Goal: Task Accomplishment & Management: Use online tool/utility

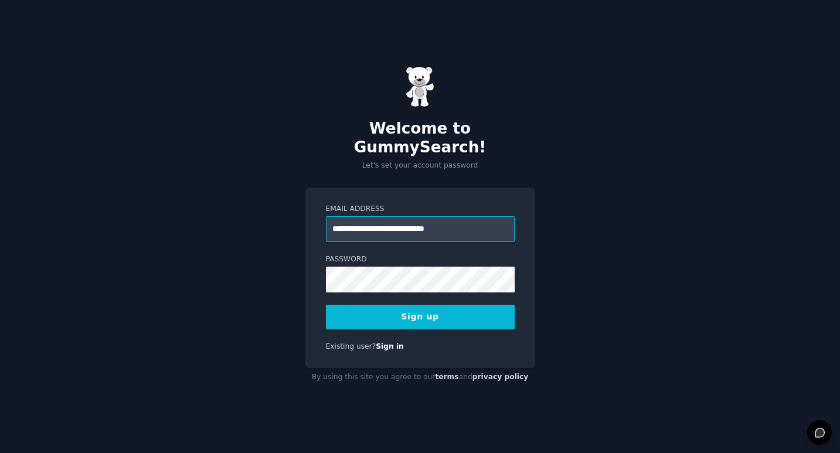
type input "**********"
click at [326, 305] on button "Sign up" at bounding box center [420, 317] width 189 height 25
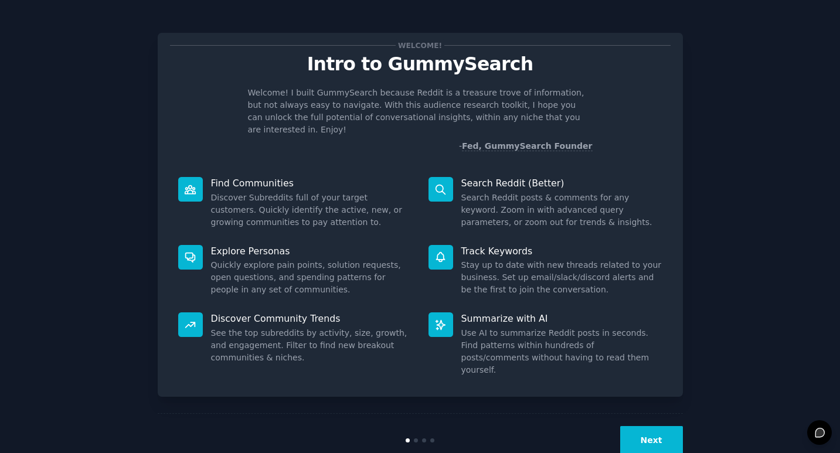
click at [640, 426] on button "Next" at bounding box center [651, 440] width 63 height 29
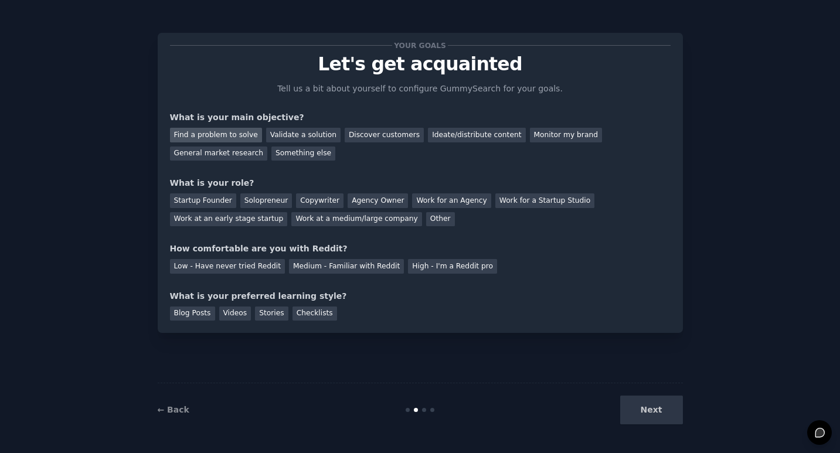
click at [240, 134] on div "Find a problem to solve" at bounding box center [216, 135] width 92 height 15
click at [200, 202] on div "Startup Founder" at bounding box center [203, 200] width 66 height 15
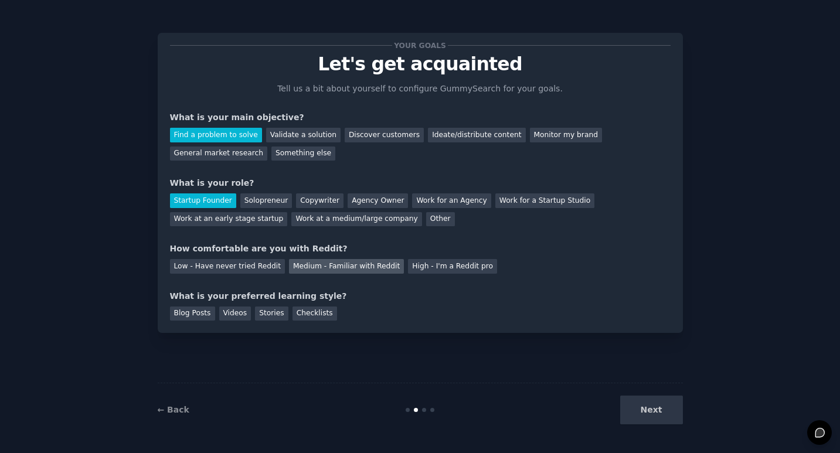
click at [375, 266] on div "Medium - Familiar with Reddit" at bounding box center [346, 266] width 115 height 15
click at [318, 317] on div "Checklists" at bounding box center [315, 314] width 45 height 15
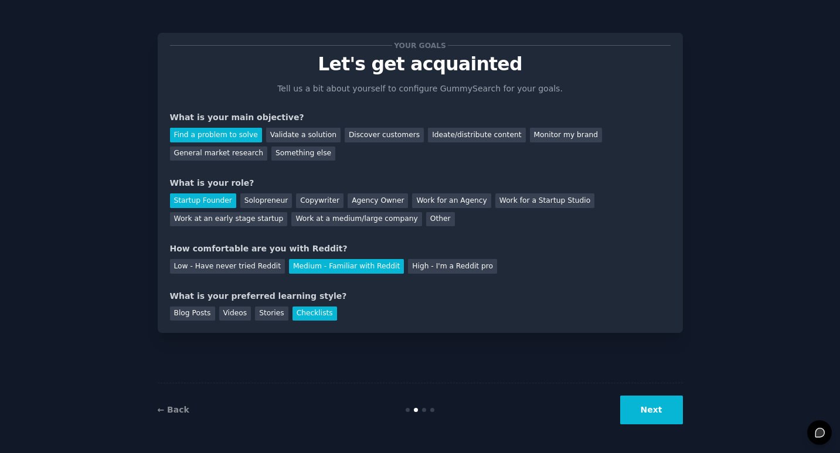
click at [661, 402] on button "Next" at bounding box center [651, 410] width 63 height 29
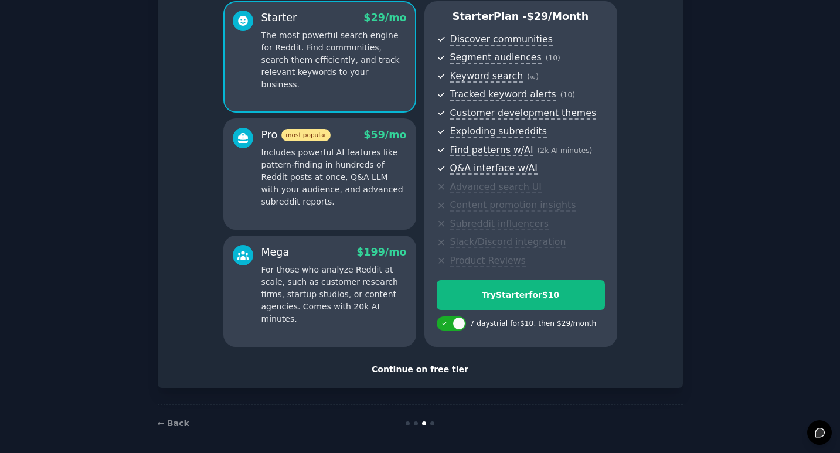
scroll to position [109, 0]
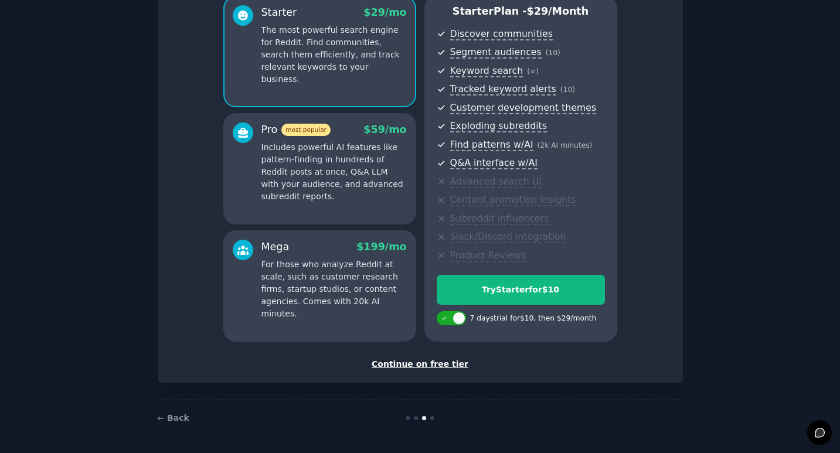
click at [439, 361] on div "Continue on free tier" at bounding box center [420, 364] width 501 height 12
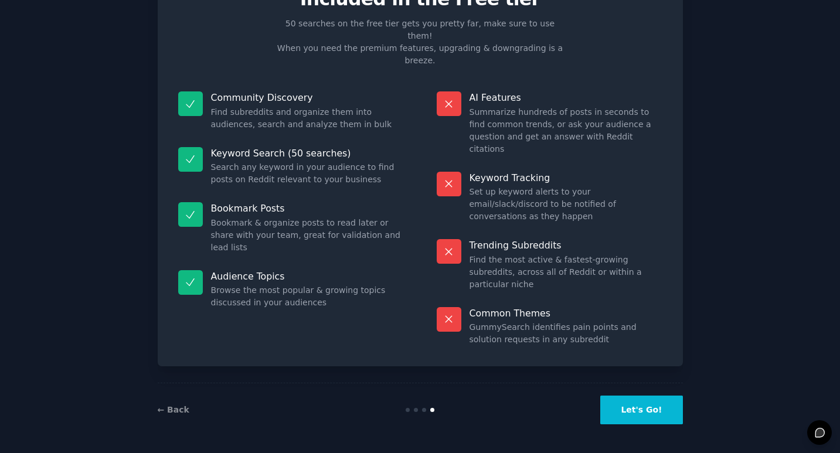
scroll to position [4, 0]
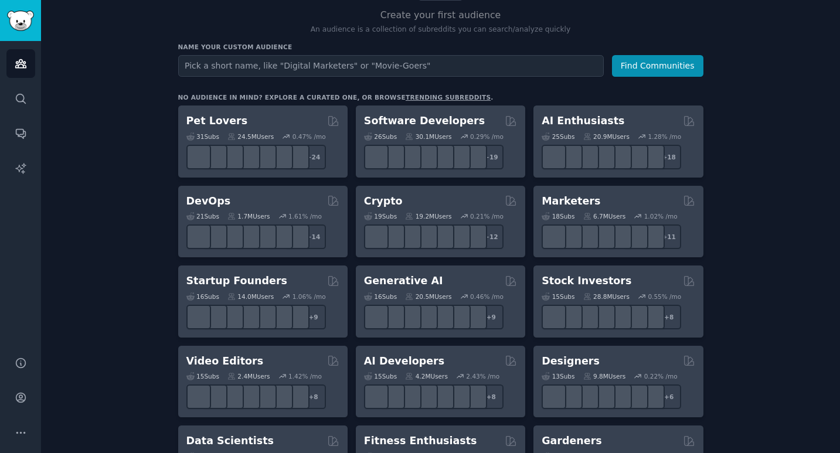
scroll to position [120, 0]
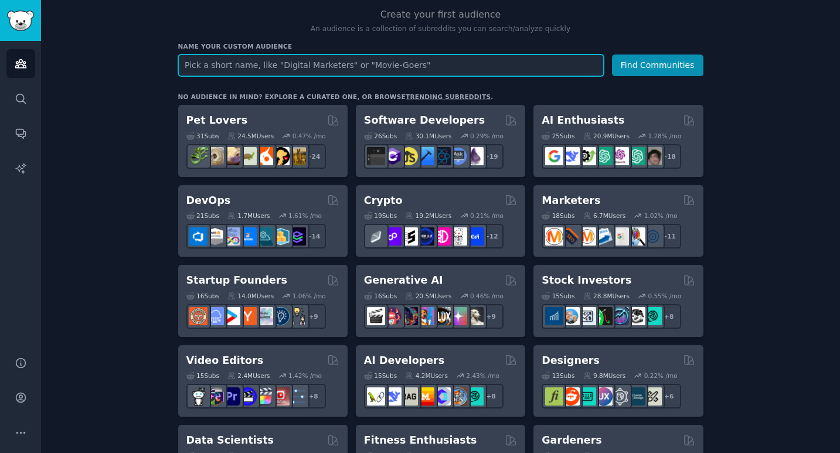
click at [253, 63] on input "text" at bounding box center [391, 66] width 426 height 22
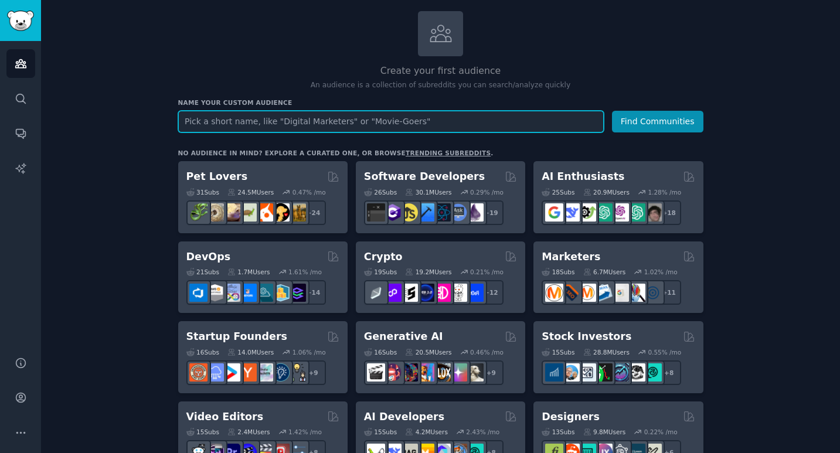
scroll to position [60, 0]
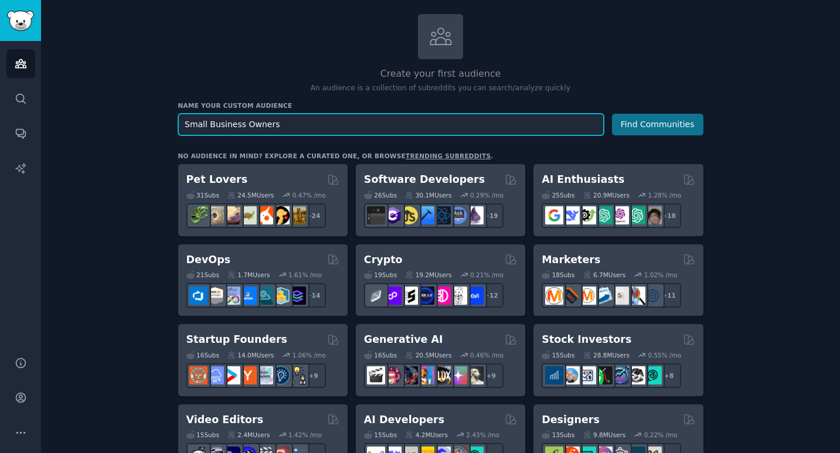
type input "Small Business Owners"
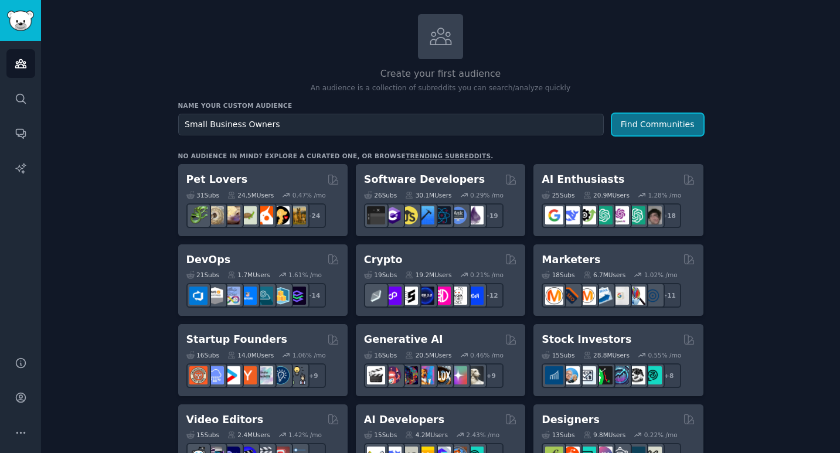
click at [670, 132] on button "Find Communities" at bounding box center [657, 125] width 91 height 22
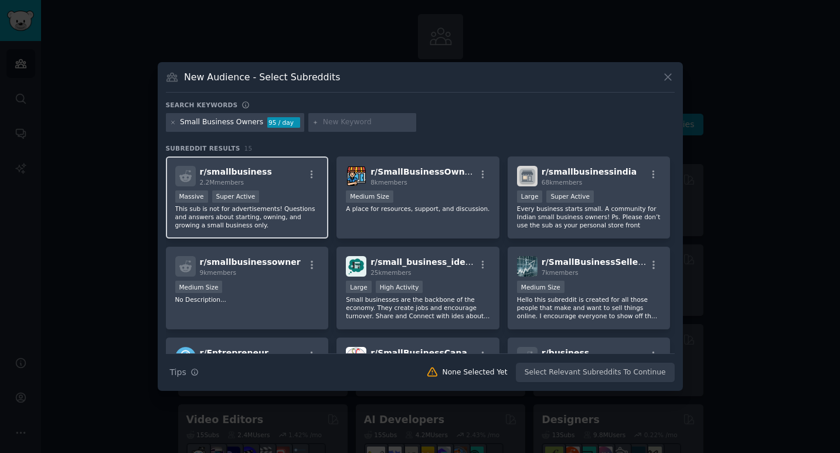
click at [297, 191] on div "Massive Super Active" at bounding box center [247, 198] width 144 height 15
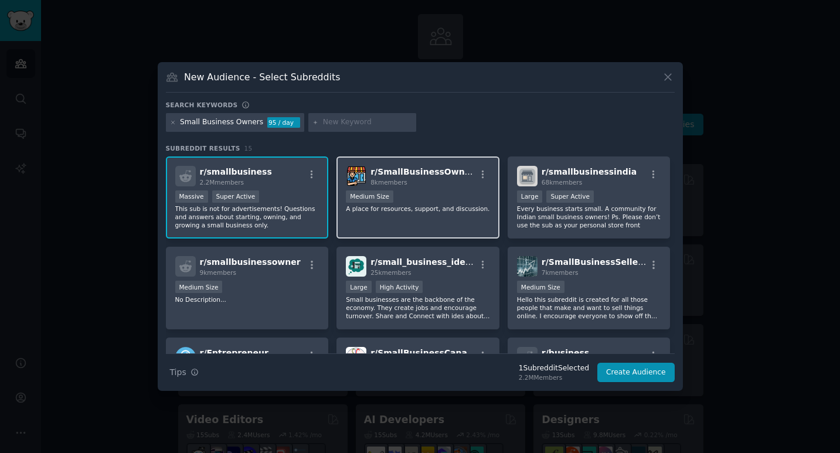
click at [425, 218] on div "r/ SmallBusinessOwners 8k members 1000 - 10,000 members Medium Size A place for…" at bounding box center [418, 198] width 163 height 83
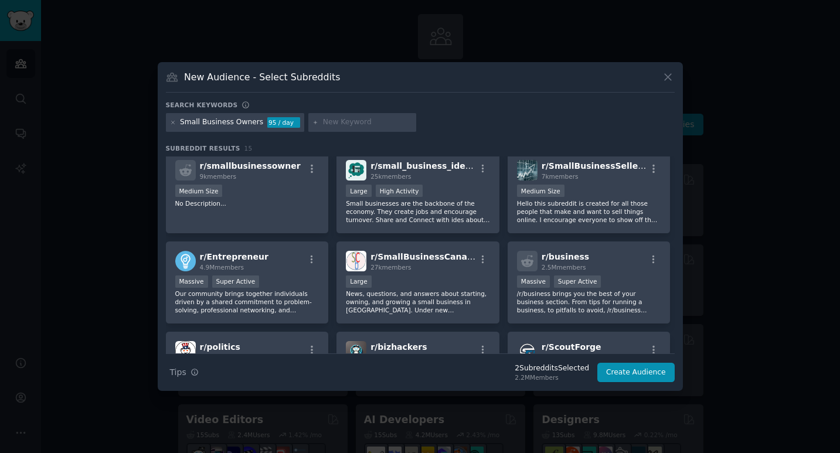
scroll to position [97, 0]
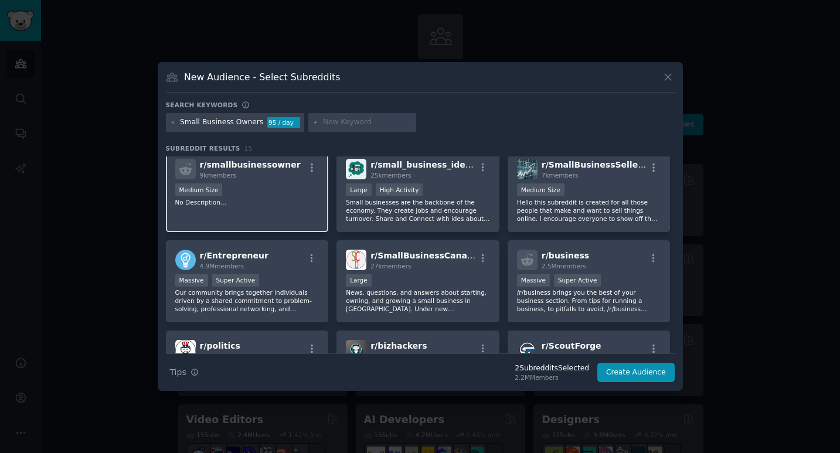
click at [284, 201] on p "No Description..." at bounding box center [247, 202] width 144 height 8
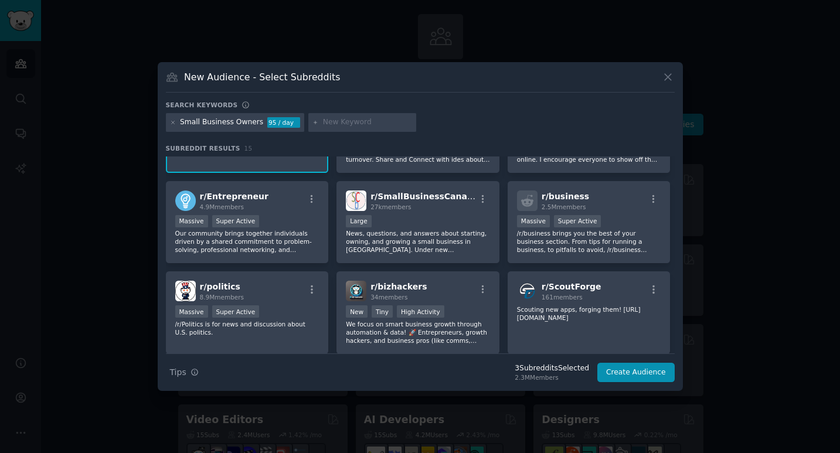
scroll to position [162, 0]
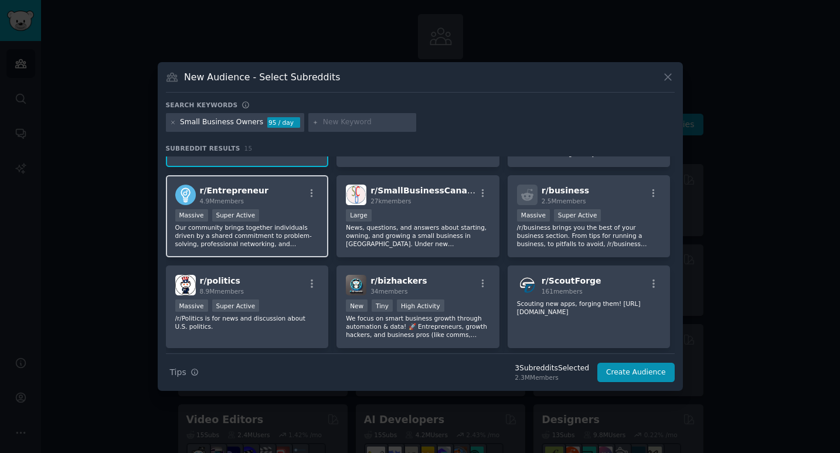
click at [284, 203] on div "r/ Entrepreneur 4.9M members" at bounding box center [247, 195] width 144 height 21
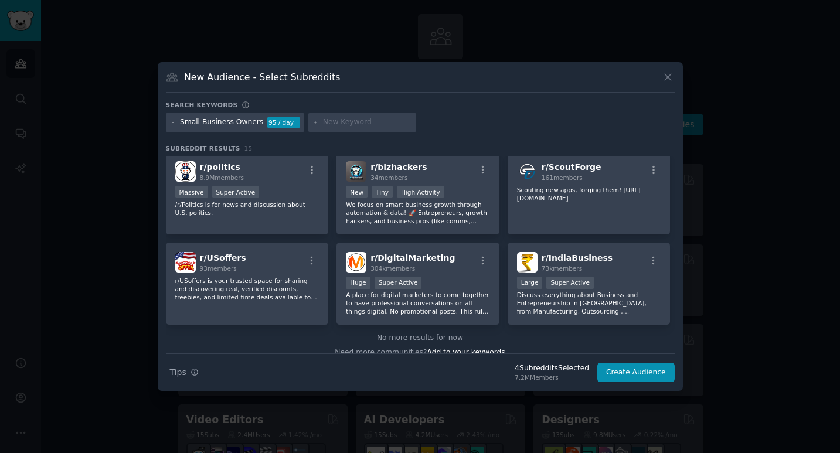
scroll to position [288, 0]
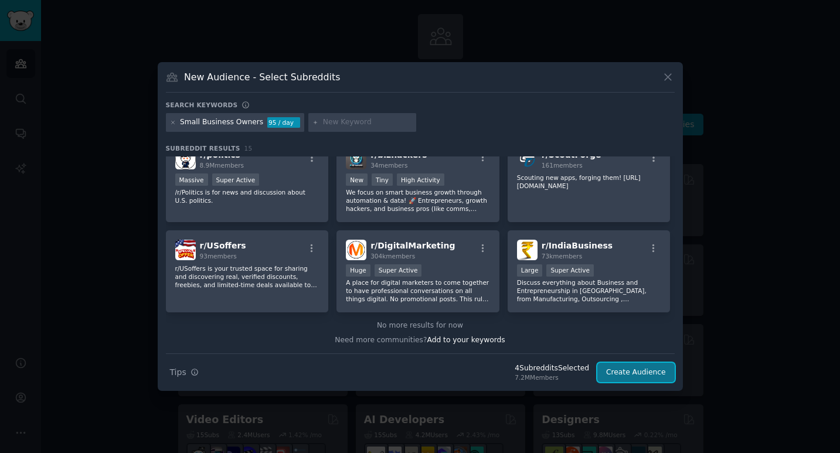
click at [636, 369] on button "Create Audience" at bounding box center [635, 373] width 77 height 20
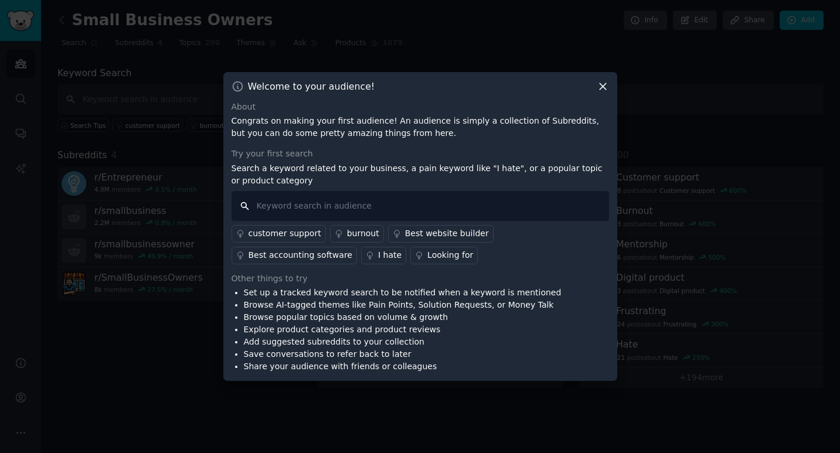
click at [536, 217] on input "text" at bounding box center [421, 206] width 378 height 30
type input "help with"
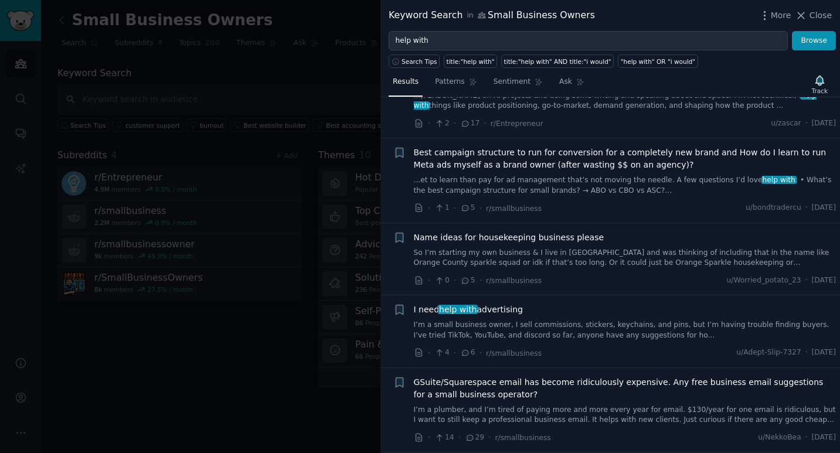
scroll to position [877, 0]
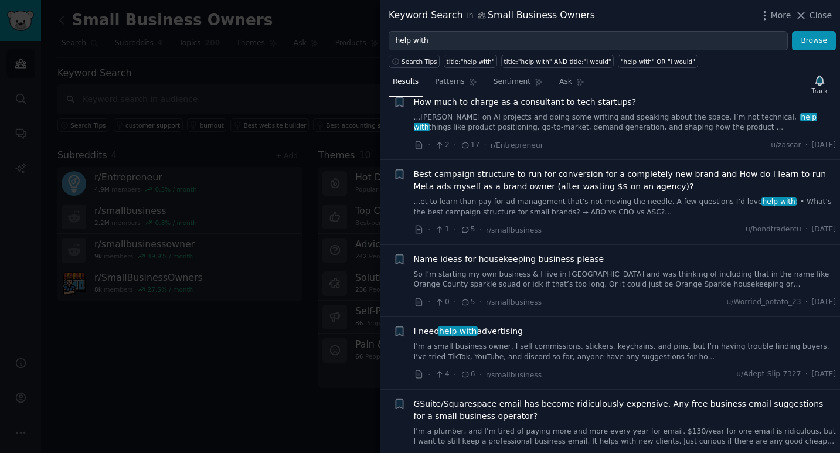
click at [556, 116] on link "...[PERSON_NAME] on AI projects and doing some writing and speaking about the s…" at bounding box center [625, 123] width 423 height 21
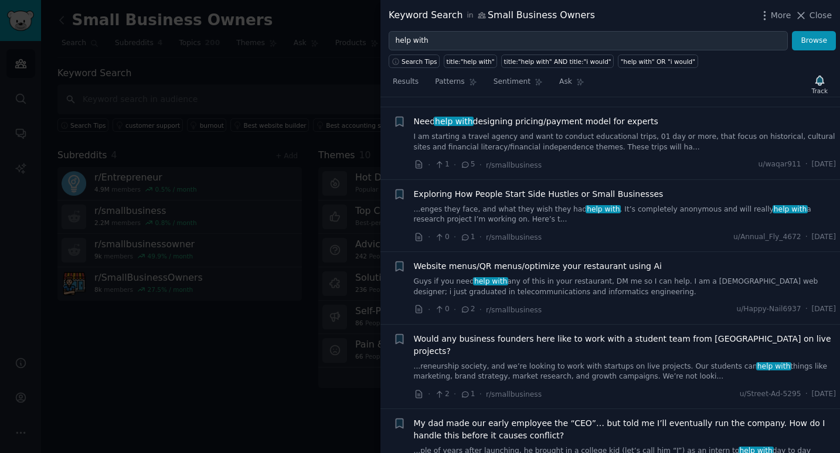
scroll to position [1676, 0]
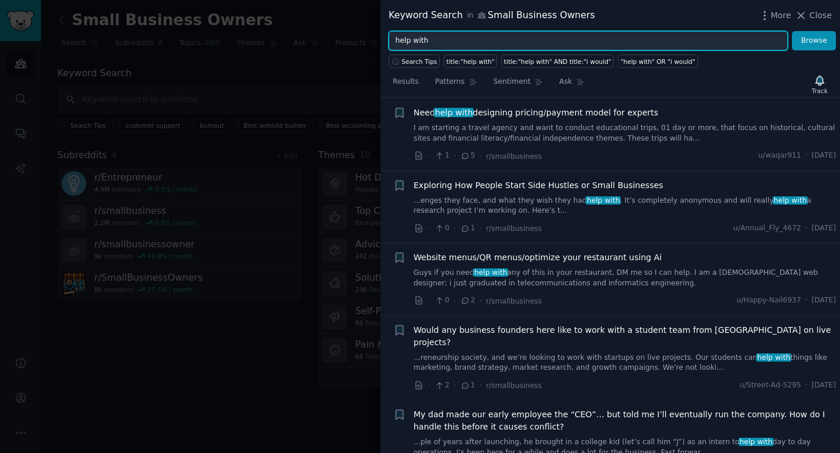
click at [588, 35] on input "help with" at bounding box center [588, 41] width 399 height 20
type input "ai"
click at [792, 31] on button "Browse" at bounding box center [814, 41] width 44 height 20
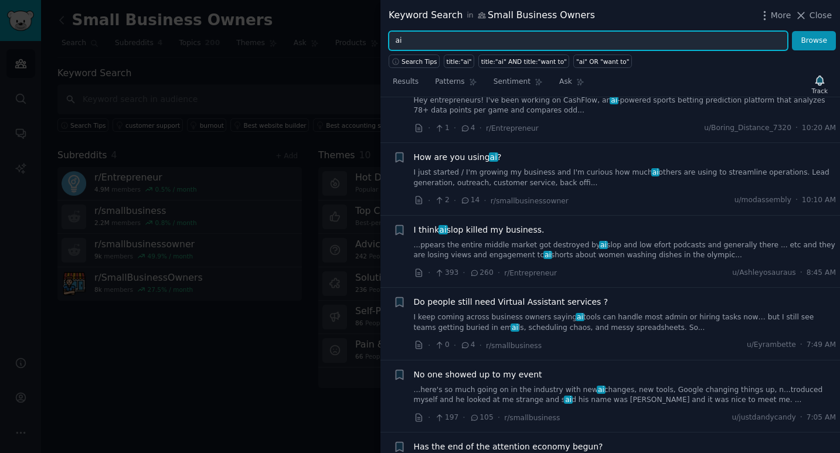
scroll to position [446, 0]
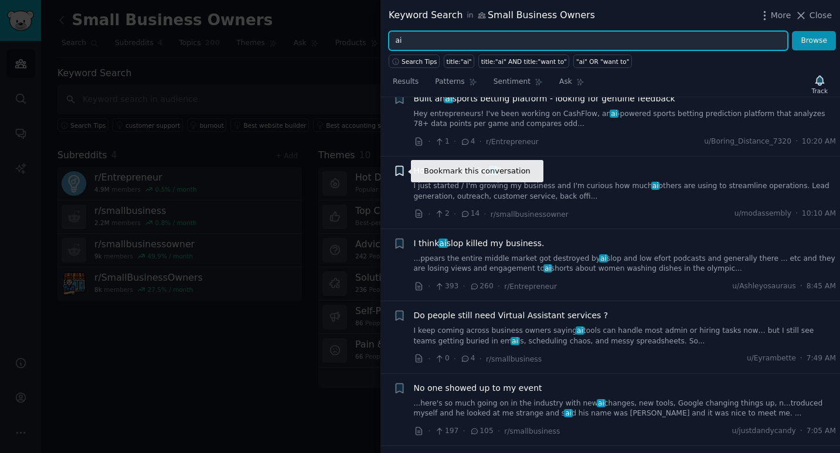
click at [403, 171] on icon "button" at bounding box center [399, 171] width 12 height 12
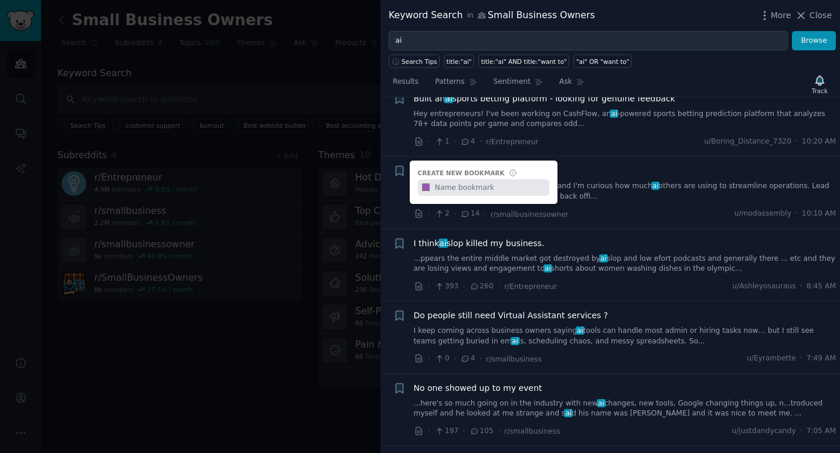
type input "P"
type input "AI Inquiry"
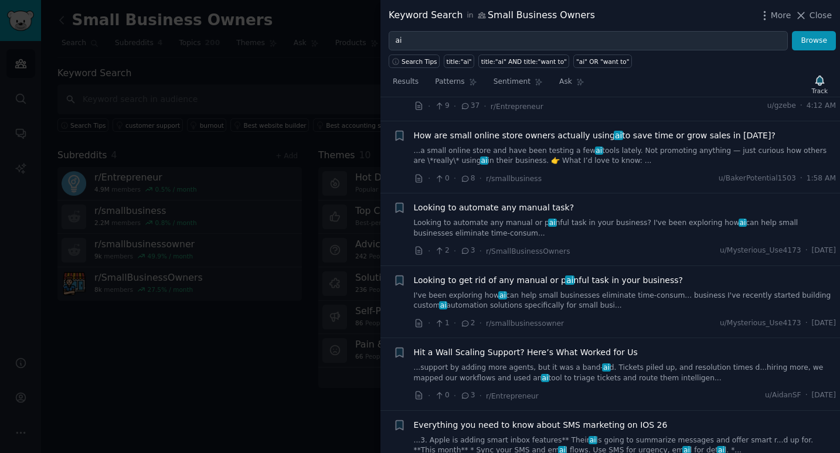
scroll to position [991, 0]
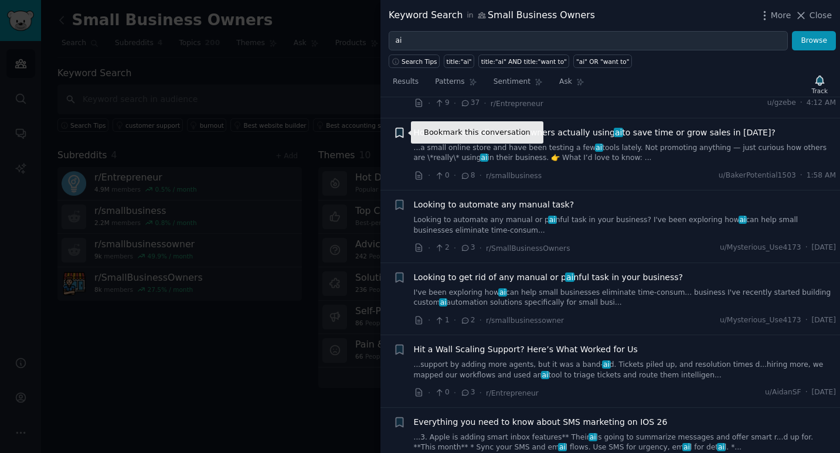
click at [403, 135] on icon "button" at bounding box center [399, 133] width 12 height 12
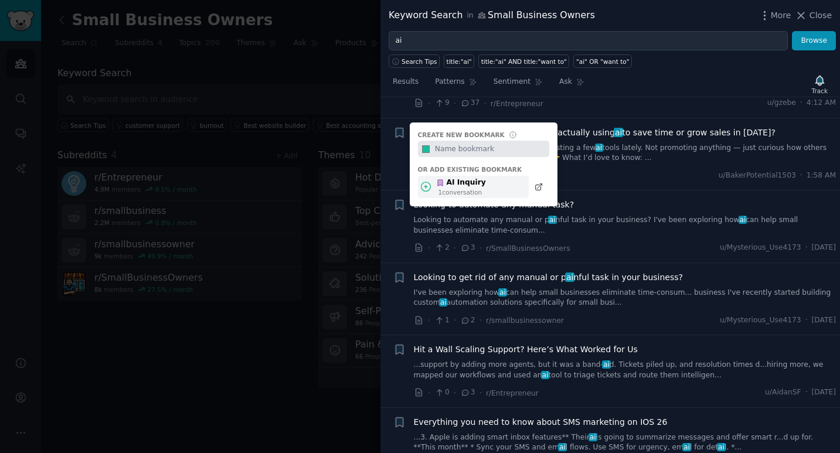
click at [452, 193] on div "1 conversation" at bounding box center [462, 192] width 47 height 8
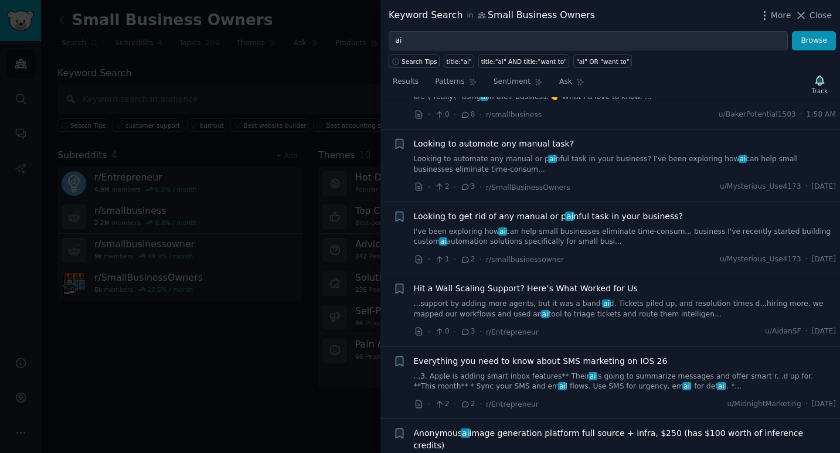
scroll to position [1067, 0]
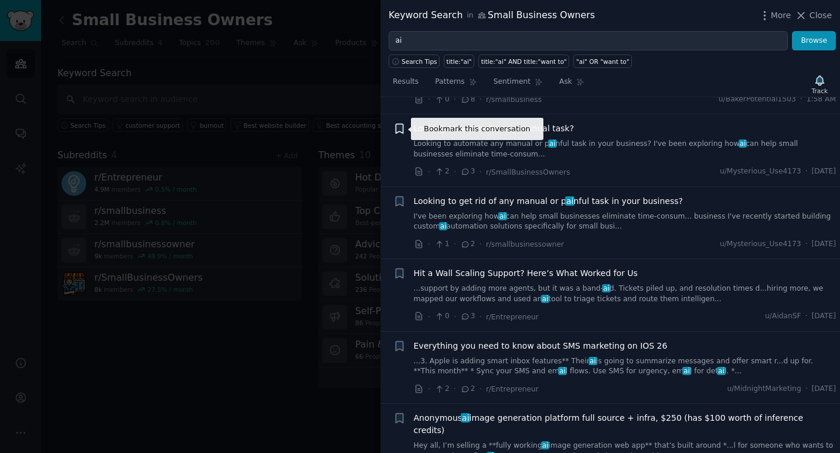
click at [402, 127] on icon "button" at bounding box center [399, 128] width 7 height 9
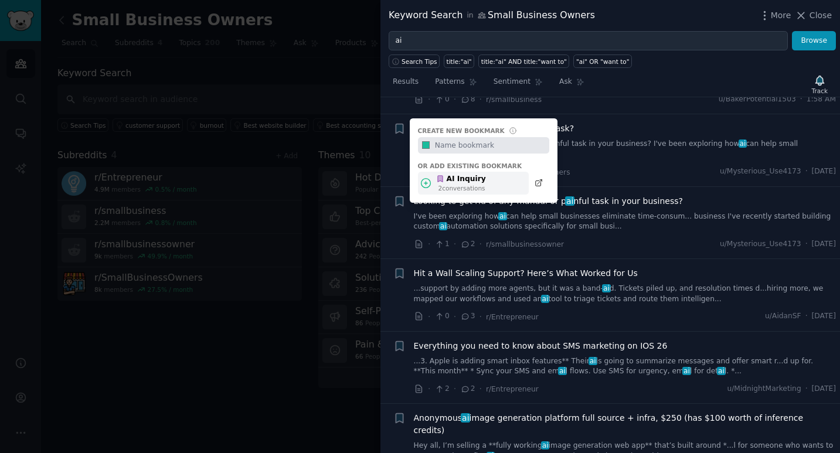
click at [474, 192] on div "AI Inquiry 2 conversation s" at bounding box center [473, 183] width 111 height 23
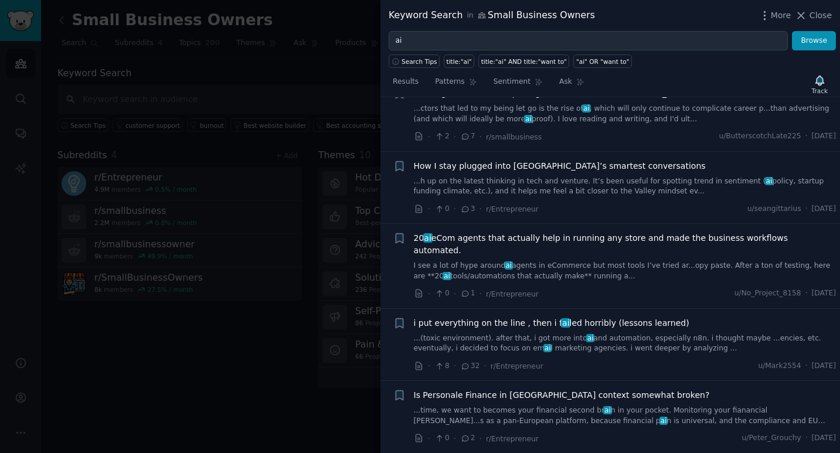
scroll to position [1554, 0]
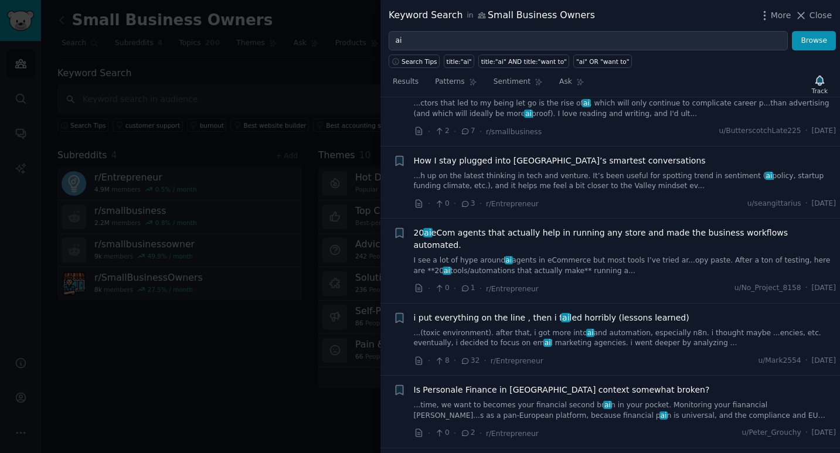
click at [351, 29] on div at bounding box center [420, 226] width 840 height 453
